Goal: Task Accomplishment & Management: Use online tool/utility

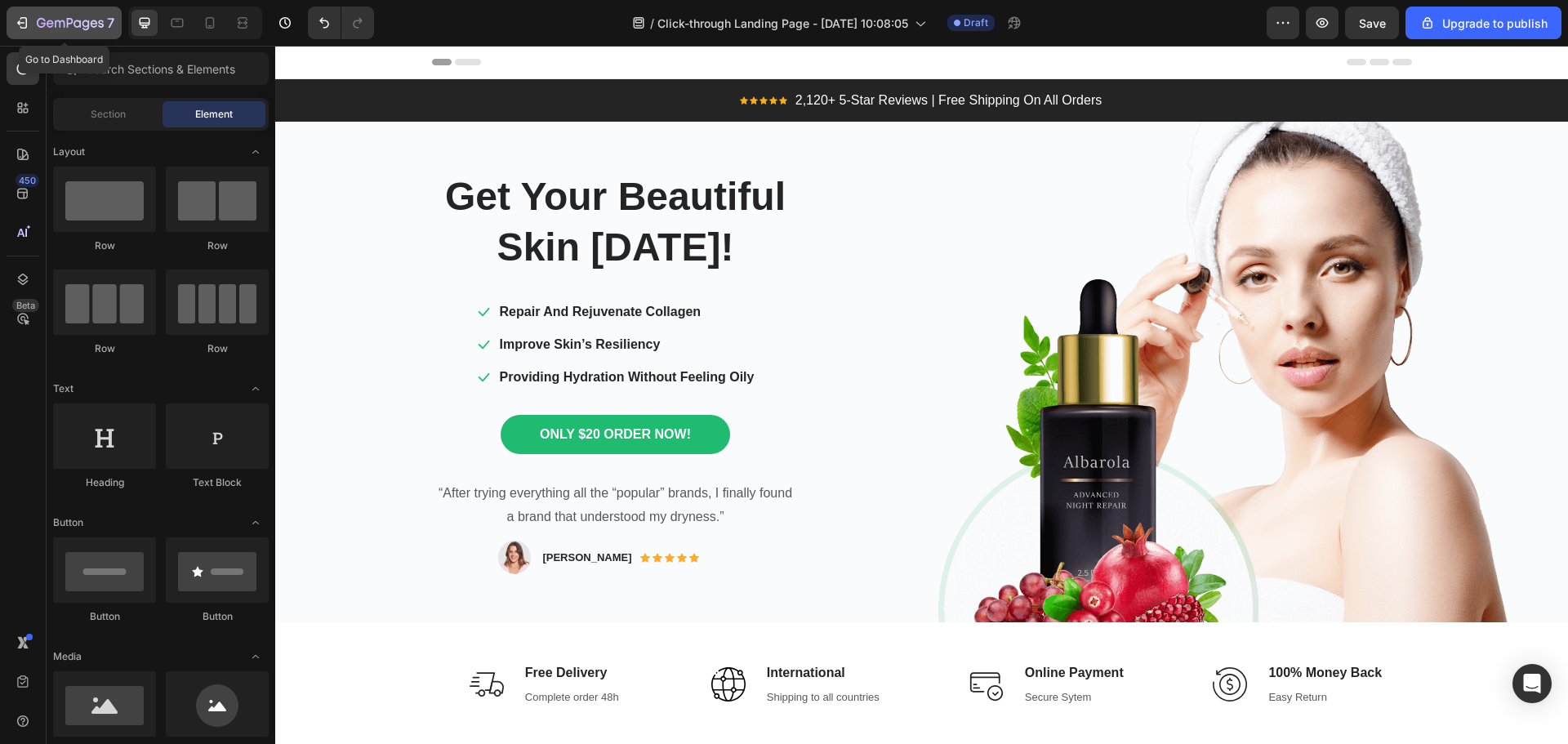
click at [60, 16] on div "7" at bounding box center [75, 23] width 78 height 20
click at [1289, 30] on icon "button" at bounding box center [1282, 23] width 16 height 16
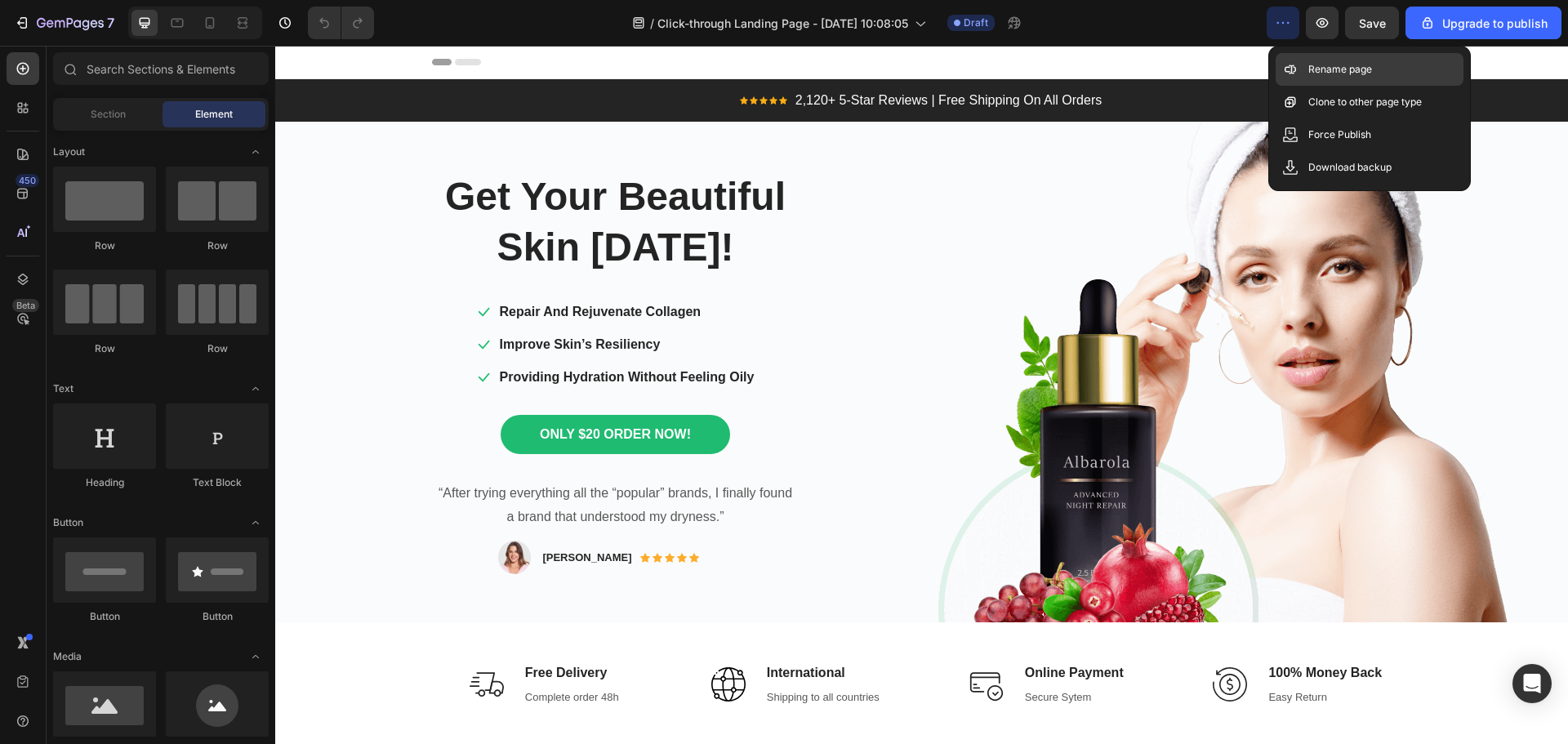
click at [1383, 67] on div "Rename page" at bounding box center [1369, 69] width 188 height 33
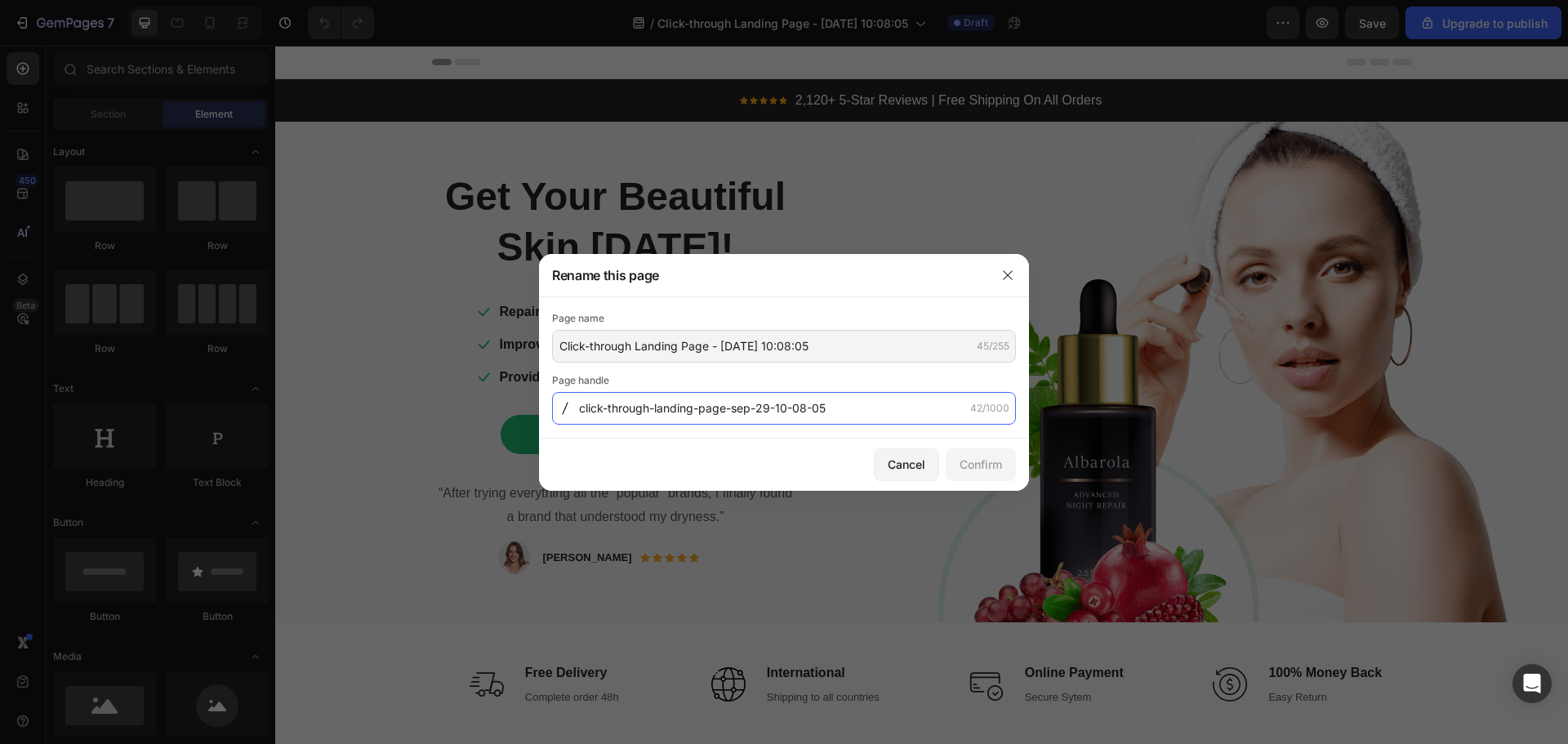
click at [878, 402] on input "click-through-landing-page-sep-29-10-08-05" at bounding box center [784, 408] width 464 height 33
click at [879, 402] on input "click-through-landing-page-sep-29-10-08-05" at bounding box center [784, 408] width 464 height 33
click at [996, 471] on div "Confirm" at bounding box center [980, 464] width 42 height 17
type input "click-through-landing-page-sep-29-10-08-05"
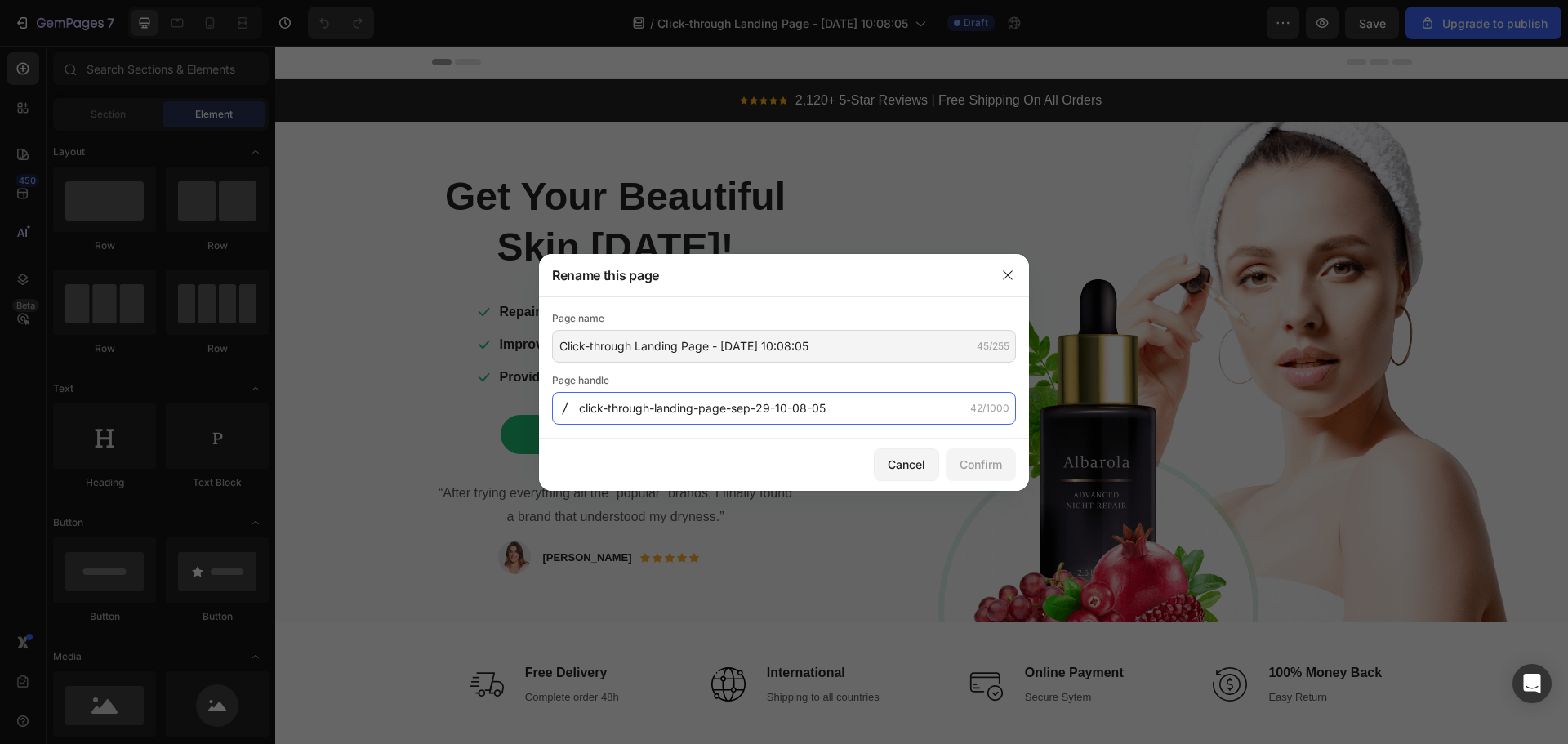
click at [863, 418] on input "click-through-landing-page-sep-29-10-08-05" at bounding box center [784, 408] width 464 height 33
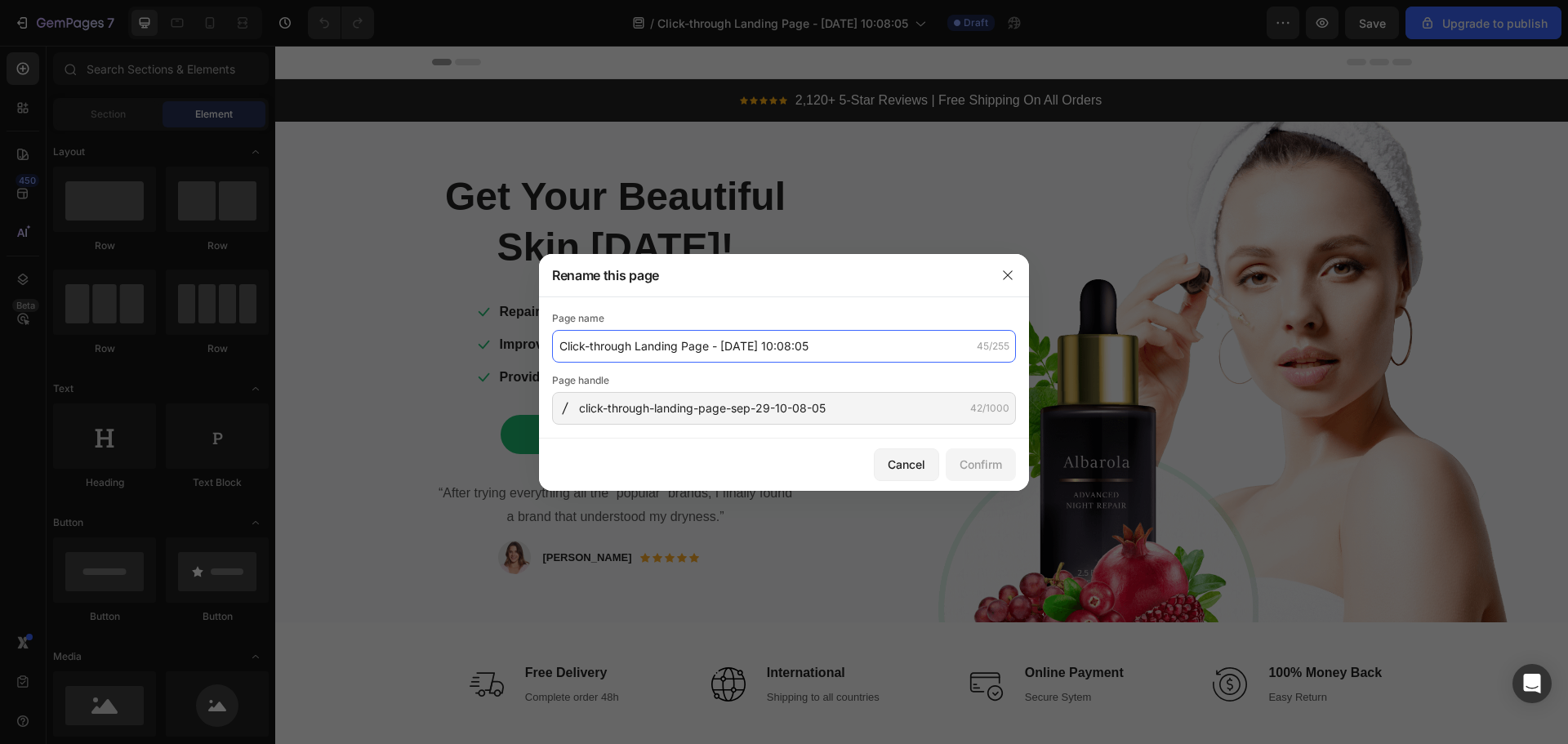
click at [853, 340] on input "Click-through Landing Page - [DATE] 10:08:05" at bounding box center [784, 346] width 464 height 33
type input "Mini-Cam | Scatta il tuo Fotoricordo!"
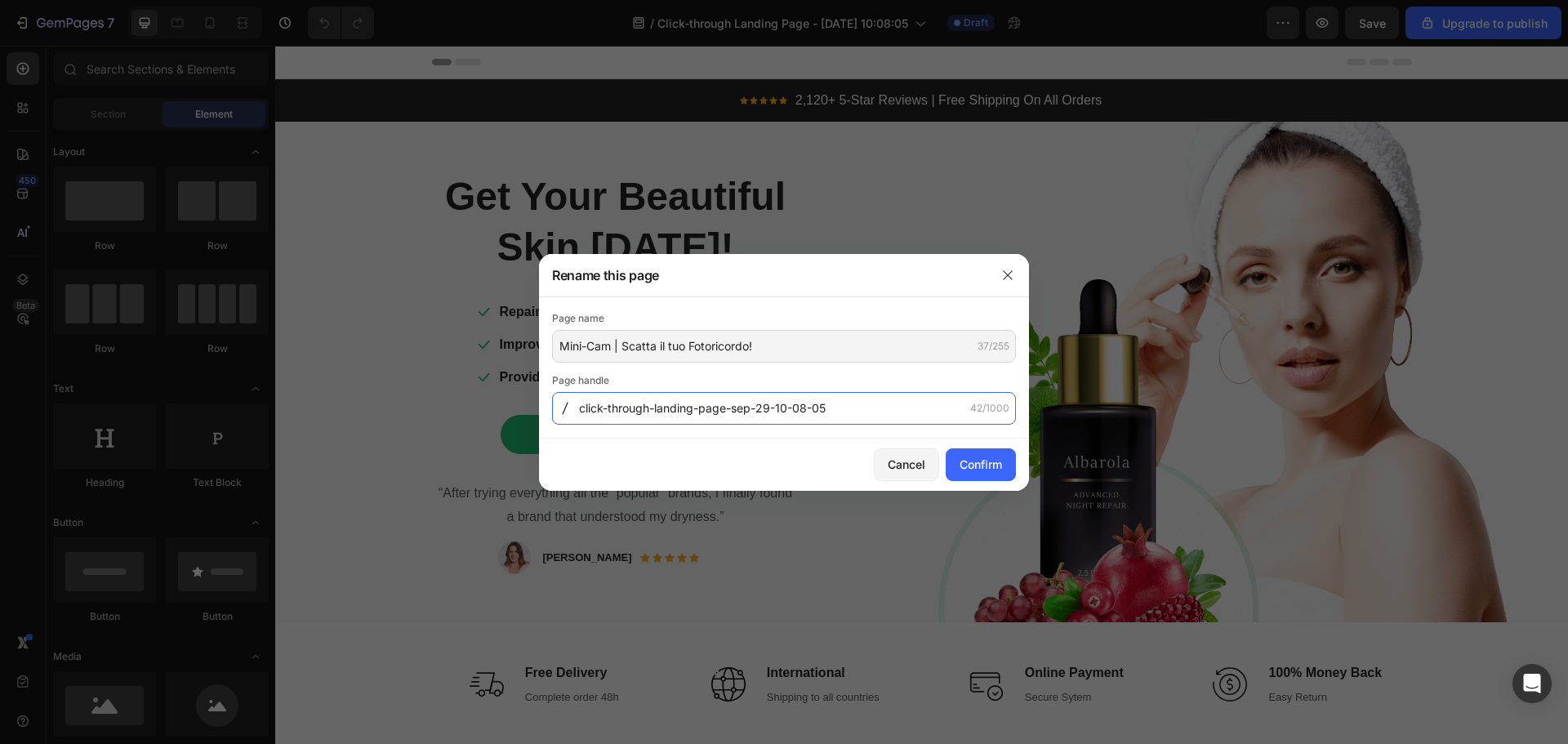
click at [828, 417] on input "click-through-landing-page-sep-29-10-08-05" at bounding box center [784, 408] width 464 height 33
click at [828, 416] on input "click-through-landing-page-sep-29-10-08-05" at bounding box center [784, 408] width 464 height 33
type input "mini-cam"
click at [965, 462] on div "Confirm" at bounding box center [980, 464] width 42 height 17
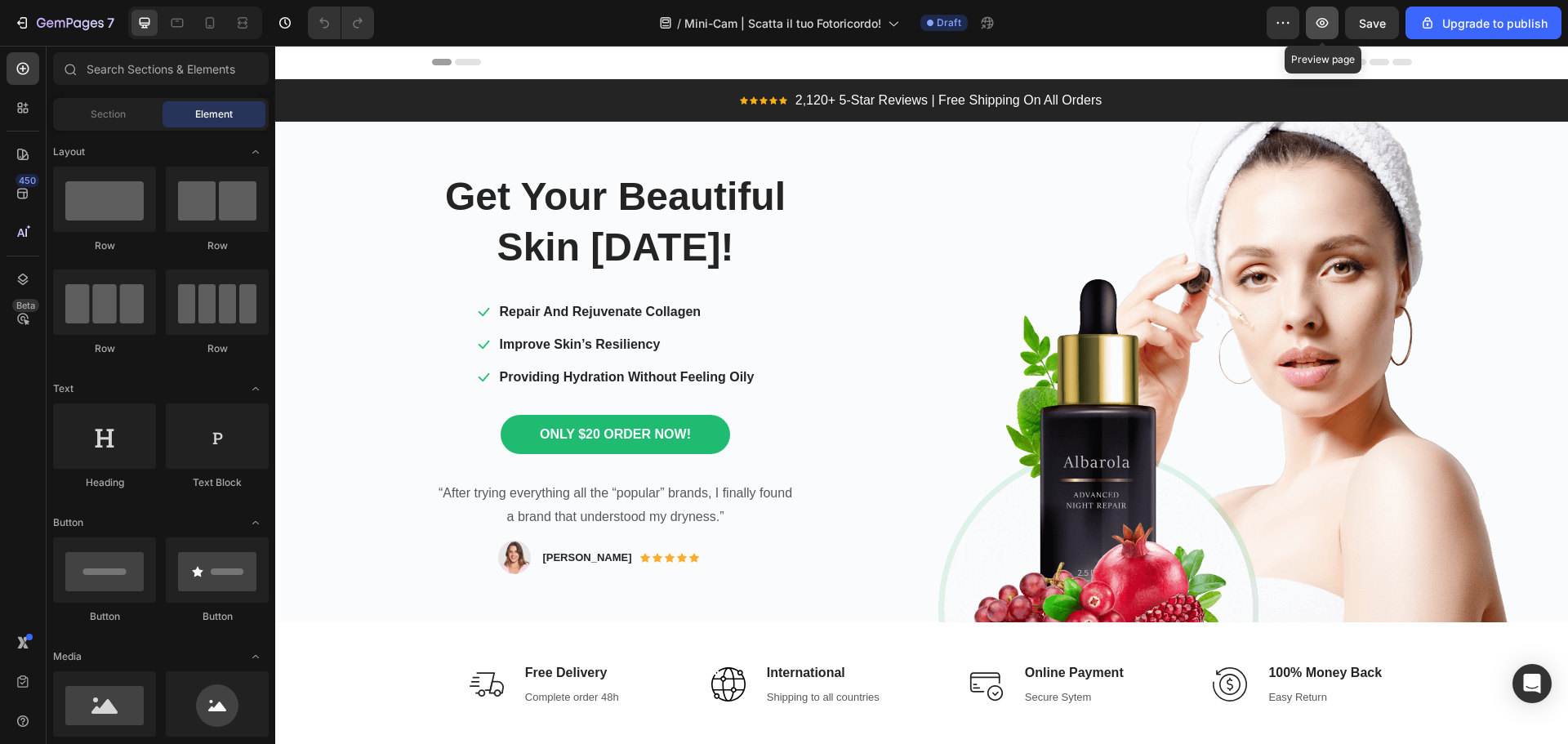
click at [1330, 20] on icon "button" at bounding box center [1321, 23] width 16 height 16
click at [68, 24] on icon "button" at bounding box center [69, 23] width 67 height 14
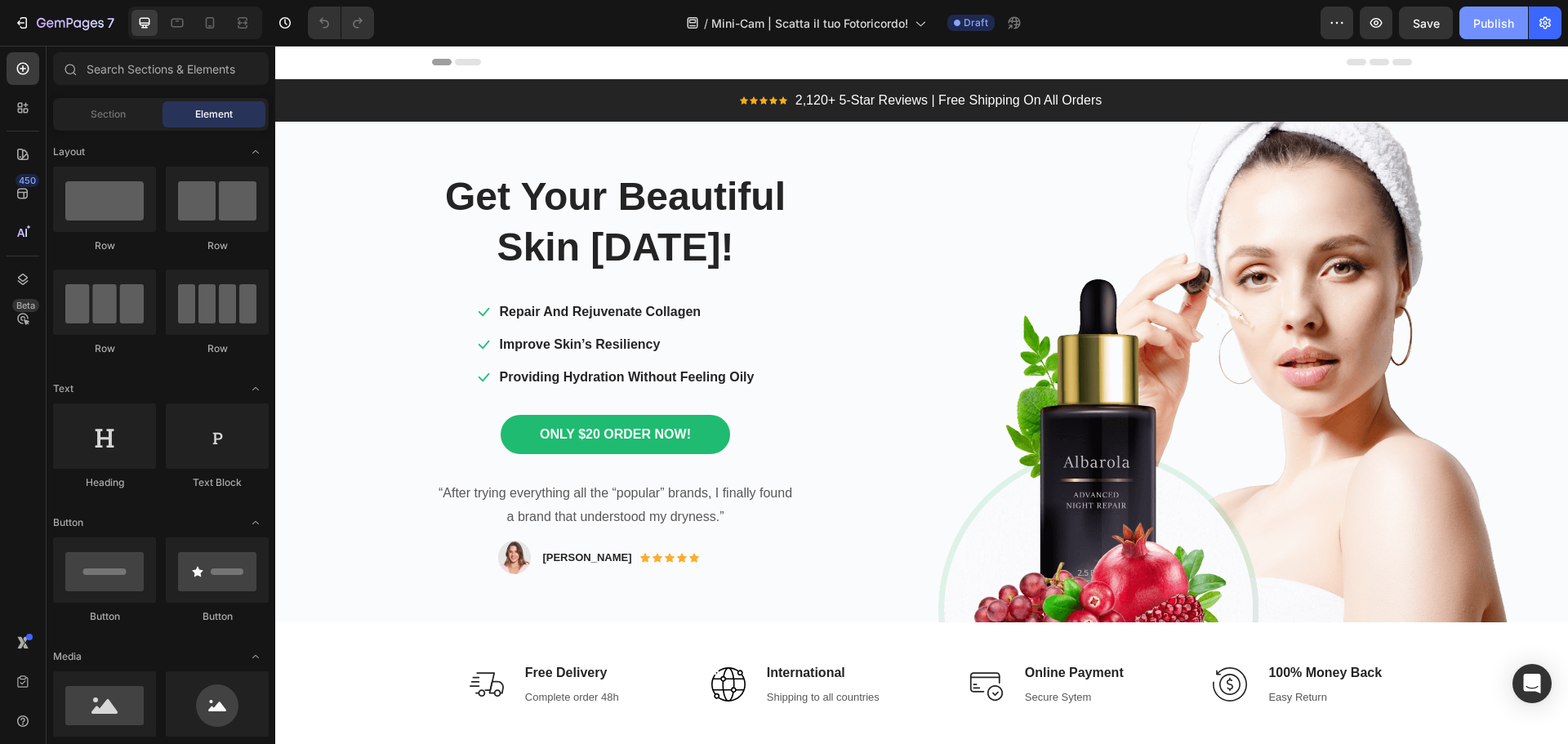
click at [1482, 20] on div "Publish" at bounding box center [1494, 23] width 41 height 17
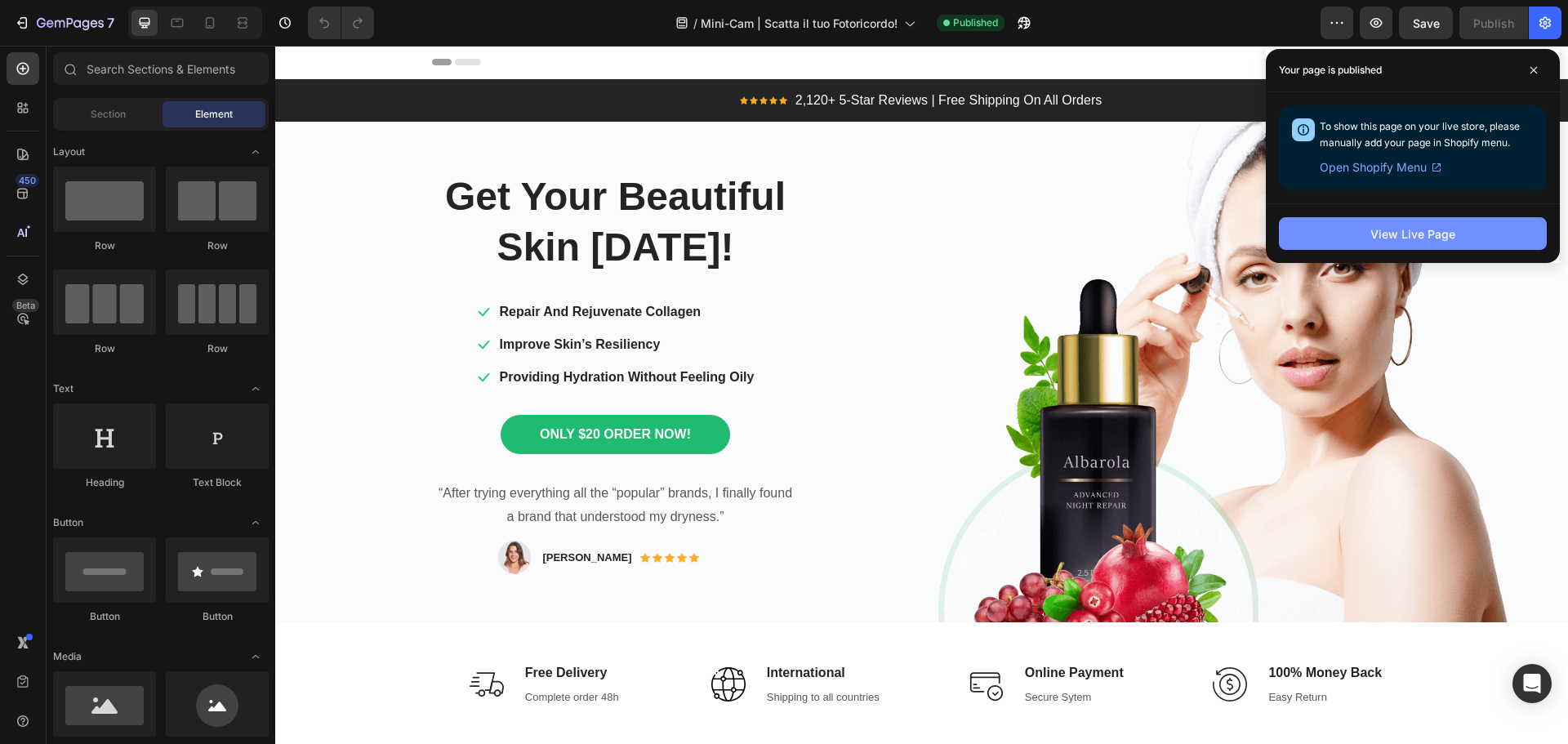
click at [1428, 237] on div "View Live Page" at bounding box center [1412, 234] width 85 height 17
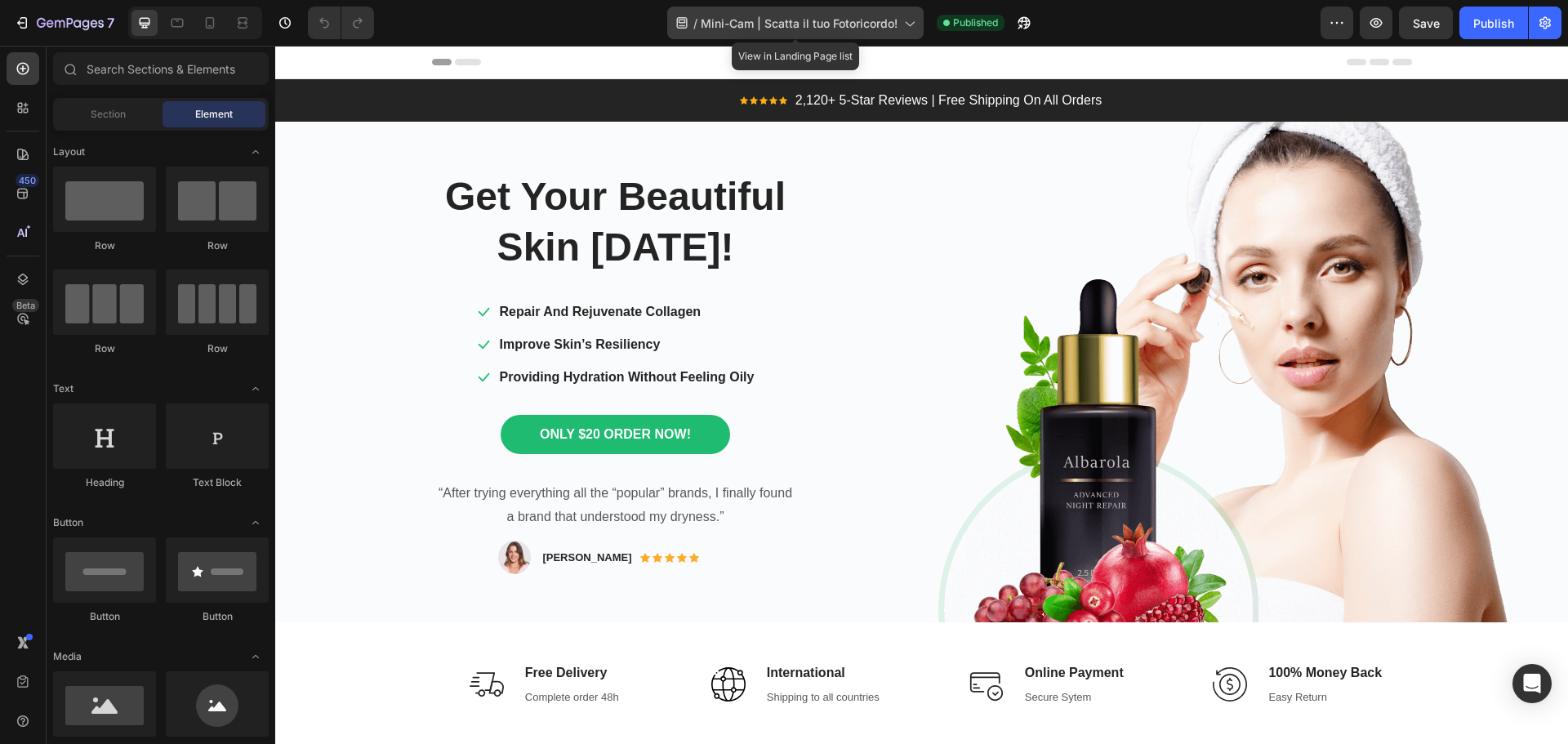
click at [912, 16] on icon at bounding box center [908, 23] width 16 height 16
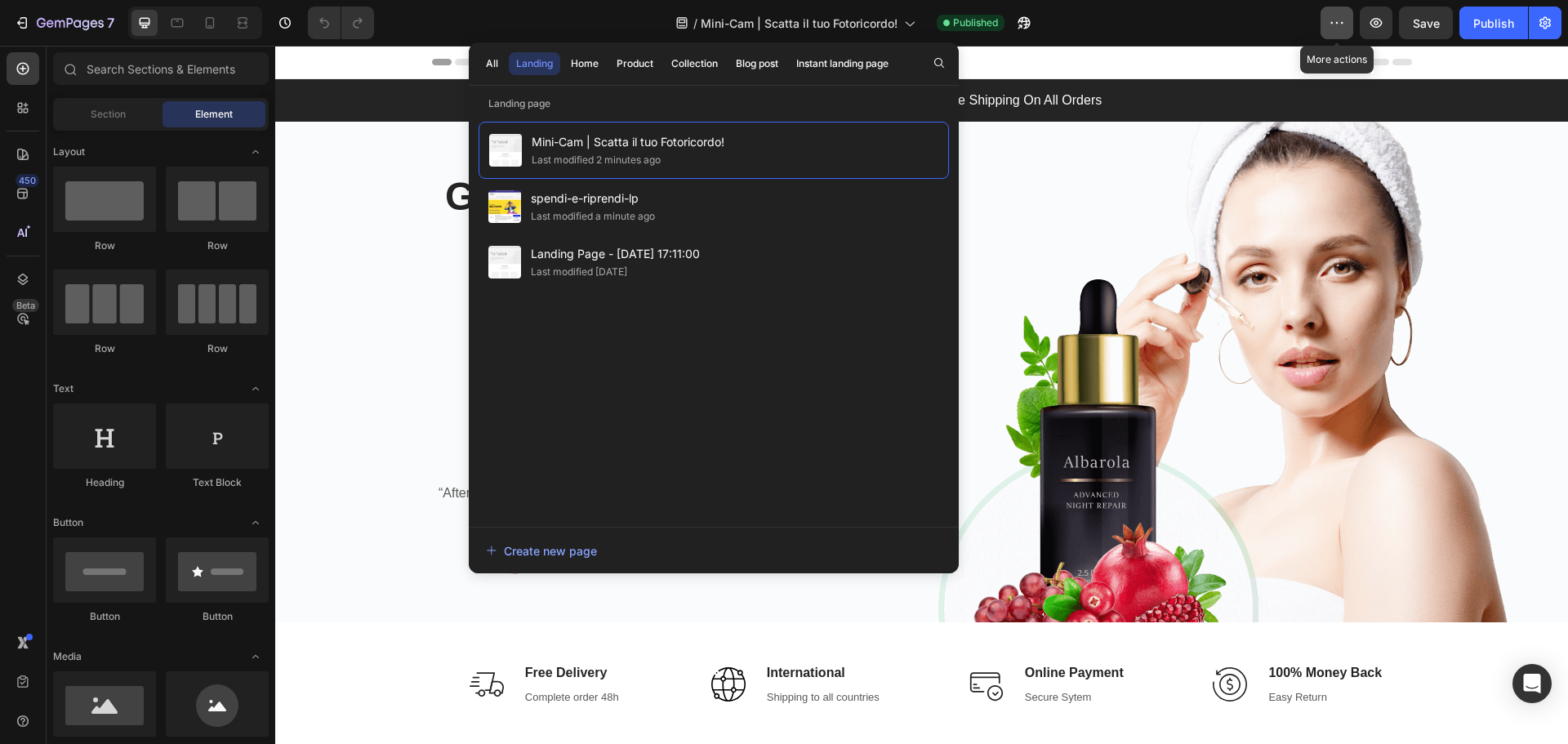
click at [1334, 21] on icon "button" at bounding box center [1336, 23] width 16 height 16
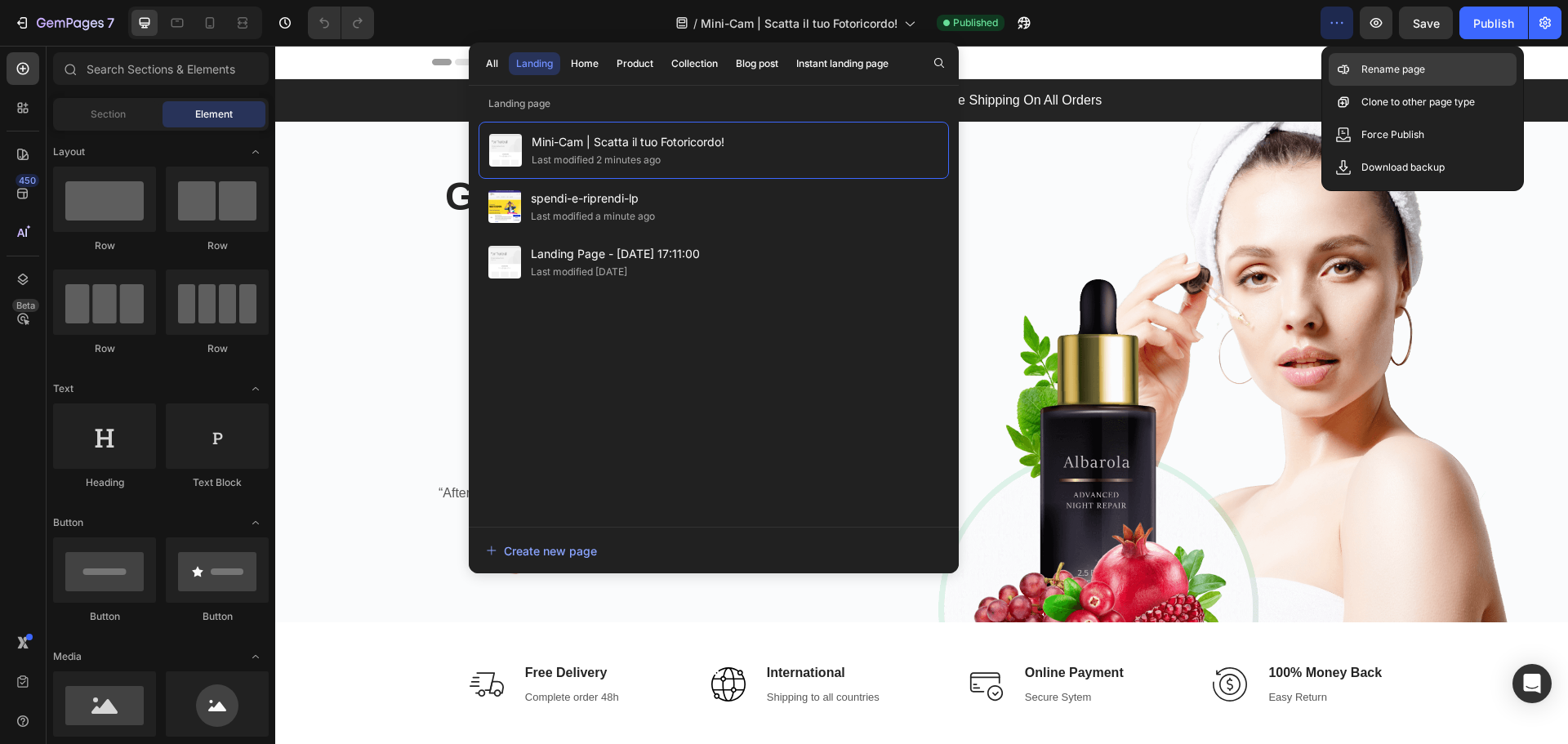
click at [1366, 71] on p "Rename page" at bounding box center [1394, 68] width 64 height 16
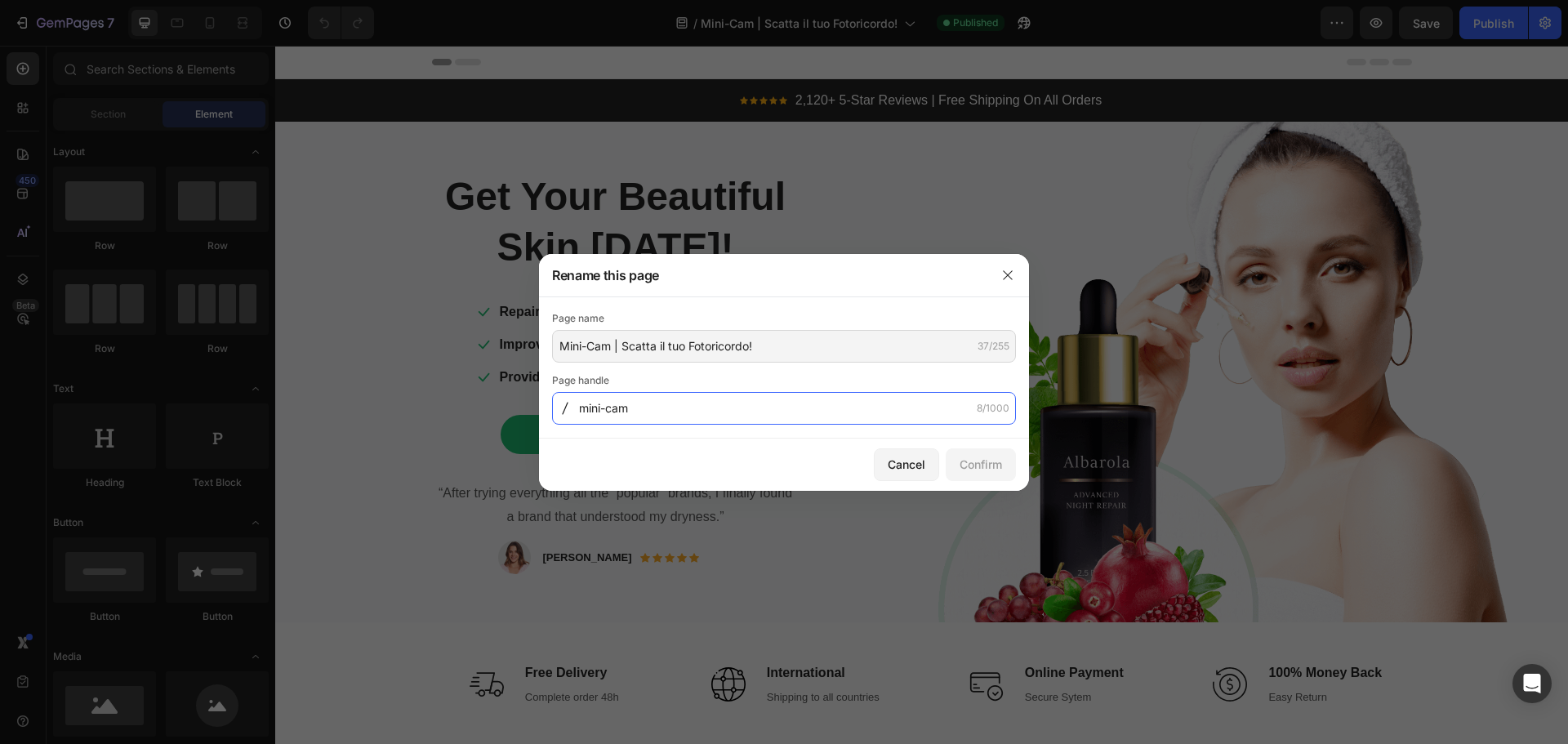
click at [688, 410] on input "mini-cam" at bounding box center [784, 408] width 464 height 33
click at [686, 408] on input "mini-cam" at bounding box center [784, 408] width 464 height 33
type input "mini-cam-lp"
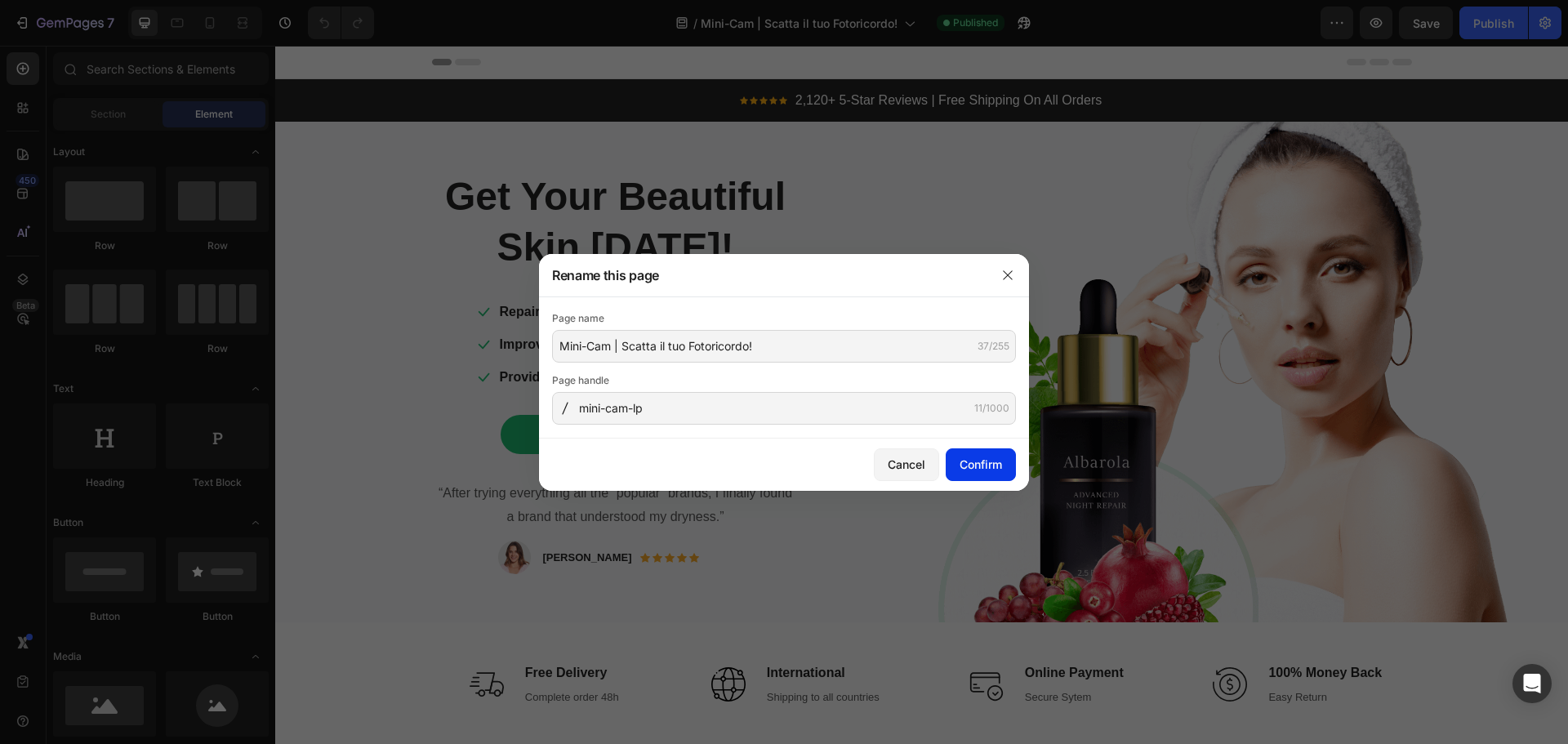
click at [981, 474] on button "Confirm" at bounding box center [980, 464] width 70 height 33
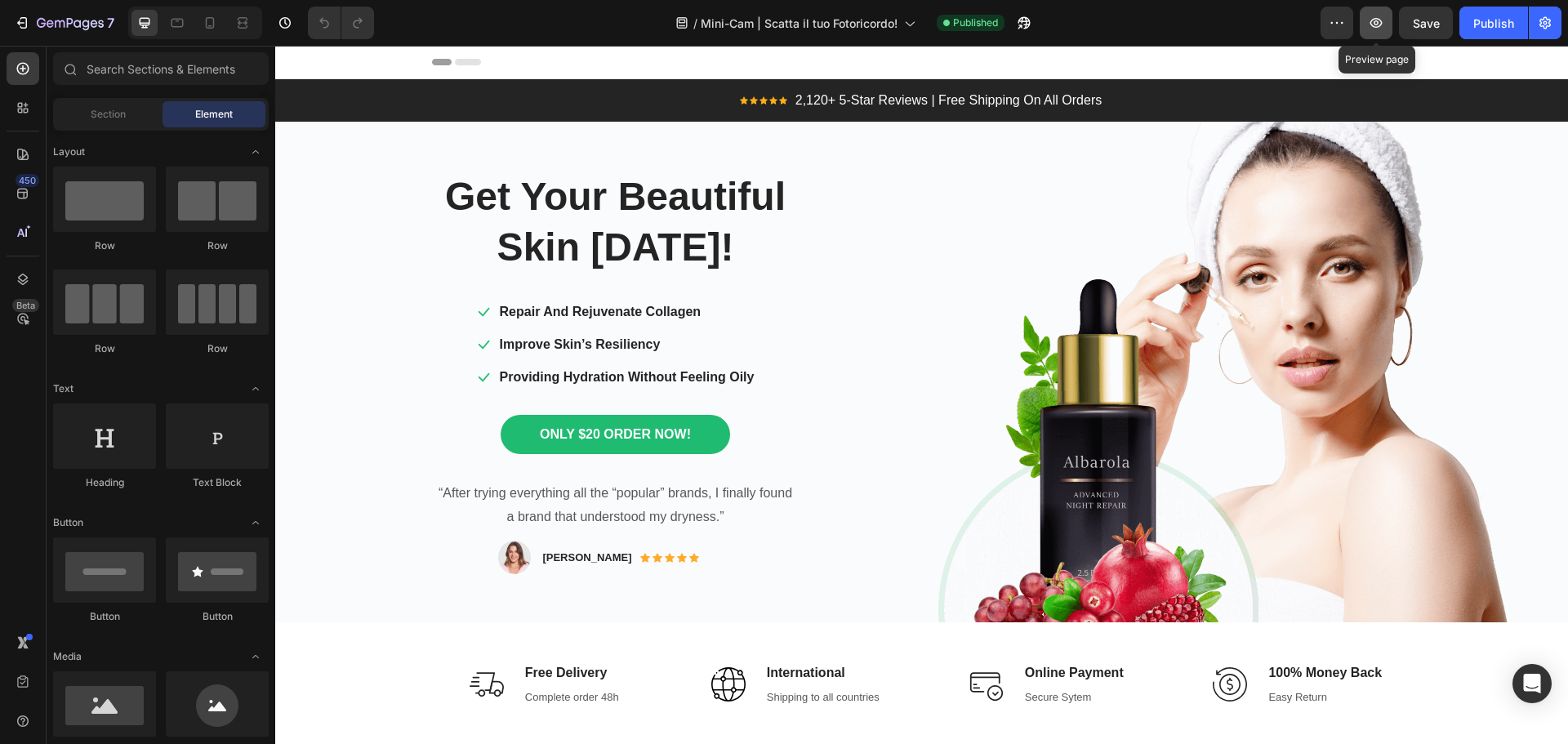
click at [1383, 28] on icon "button" at bounding box center [1376, 23] width 16 height 16
click at [1480, 27] on div "Publish" at bounding box center [1494, 23] width 41 height 17
